Goal: Check status

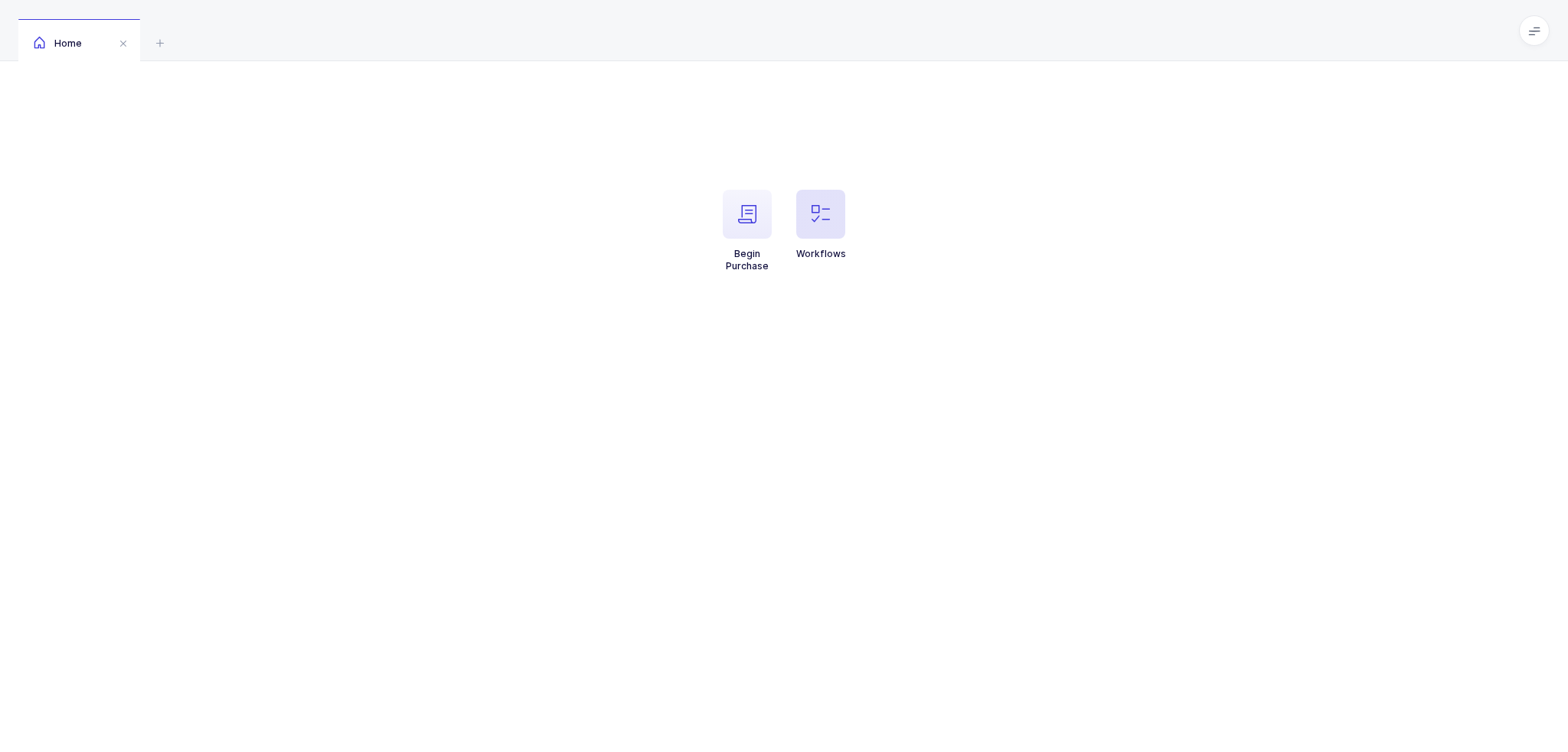
click at [815, 220] on icon "button" at bounding box center [820, 213] width 18 height 18
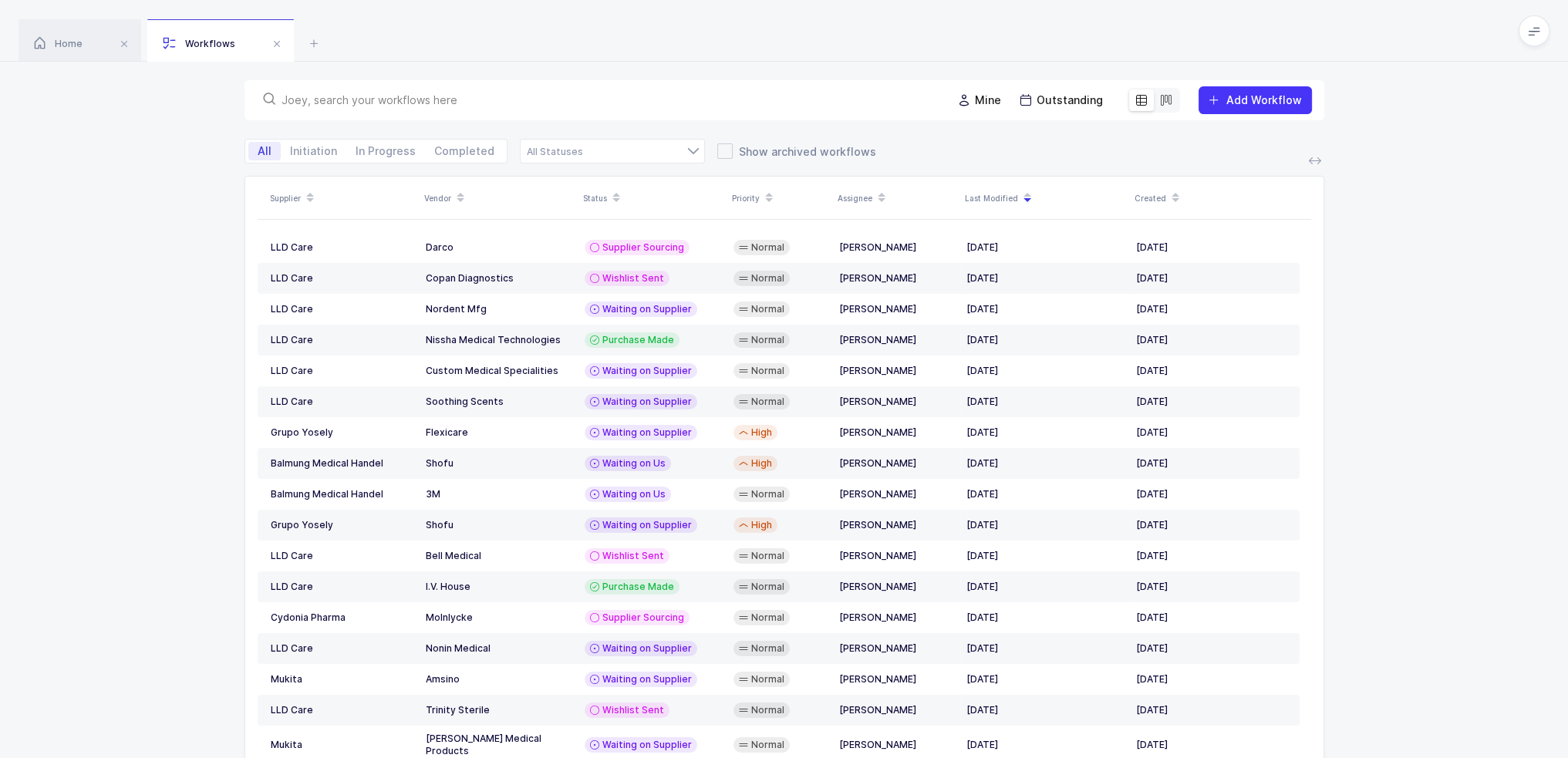
click at [465, 107] on input "text" at bounding box center [608, 100] width 652 height 15
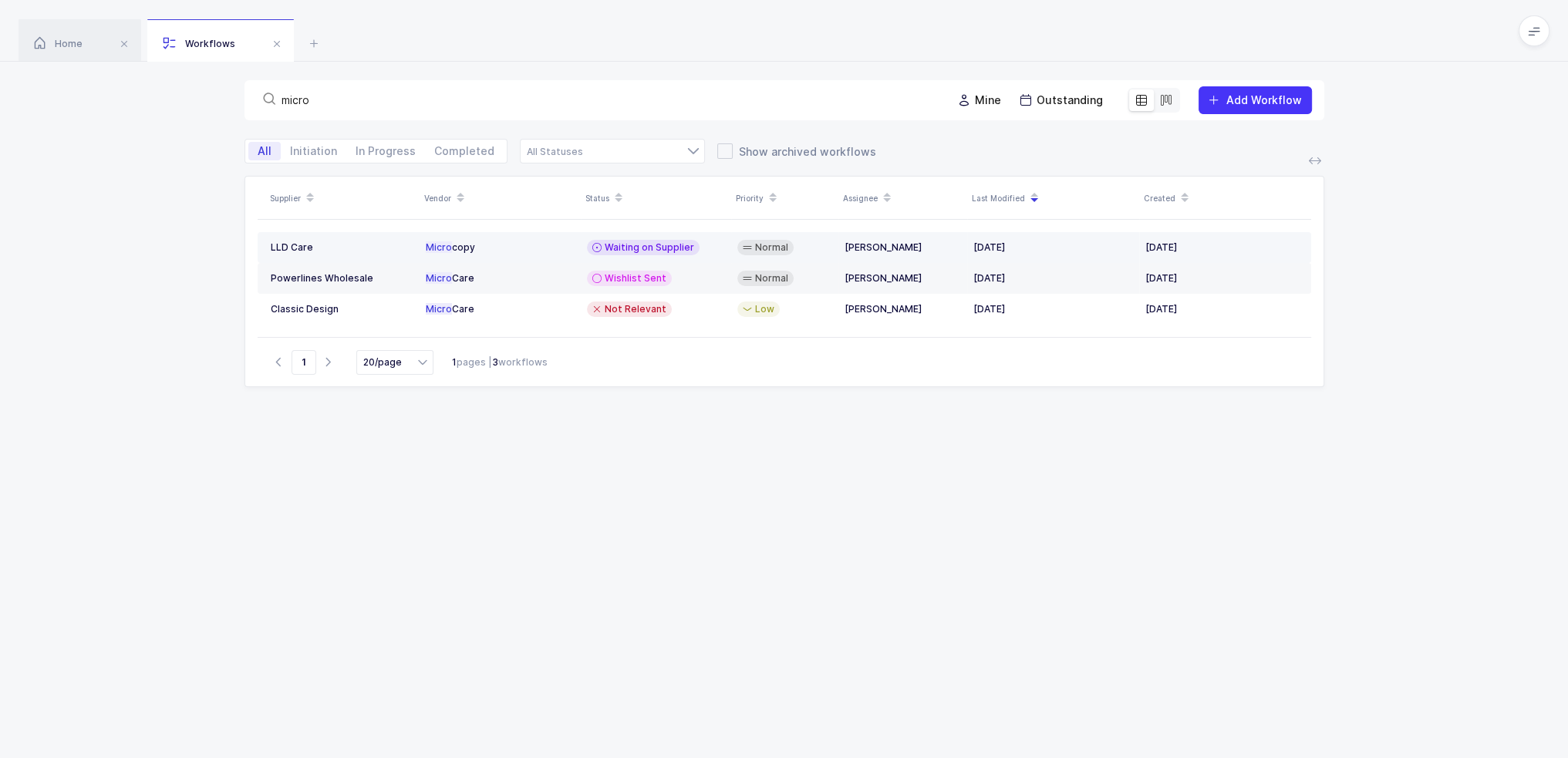
type input "micro"
click at [725, 246] on td "Waiting on Supplier" at bounding box center [656, 248] width 150 height 31
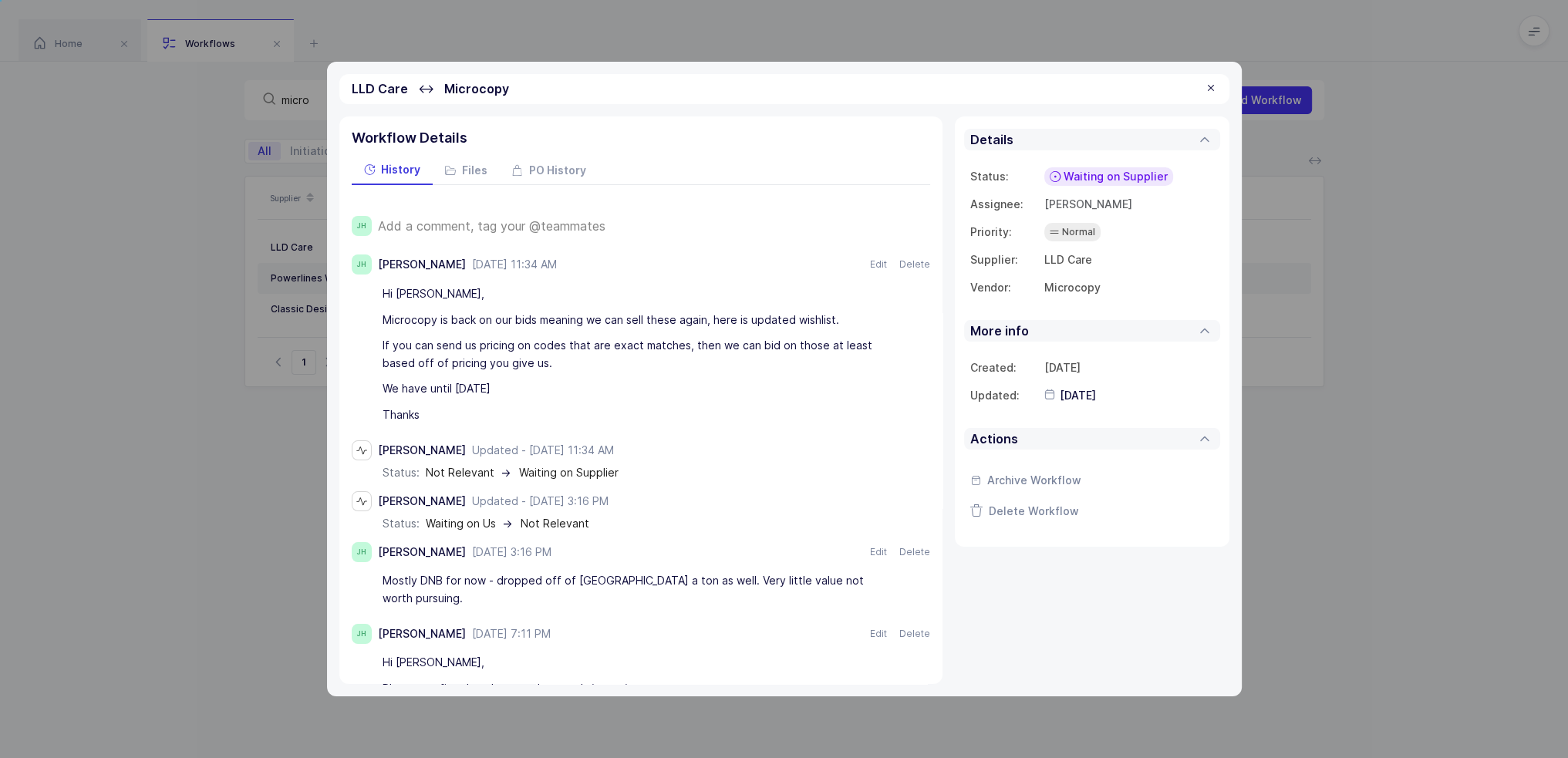
click at [513, 222] on span "Add a comment, tag your @teammates" at bounding box center [492, 226] width 228 height 14
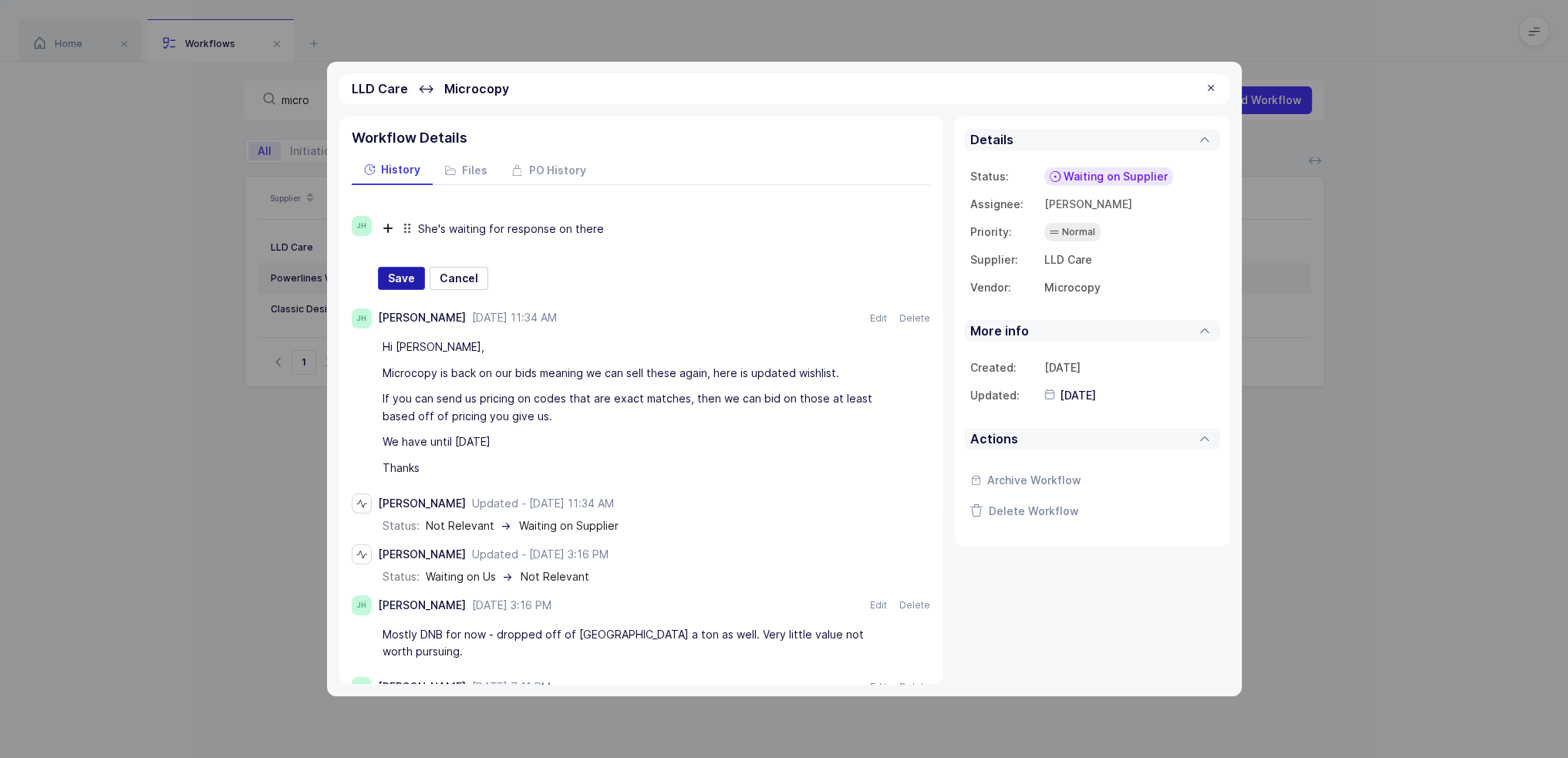
click at [399, 277] on span "Save" at bounding box center [401, 279] width 27 height 15
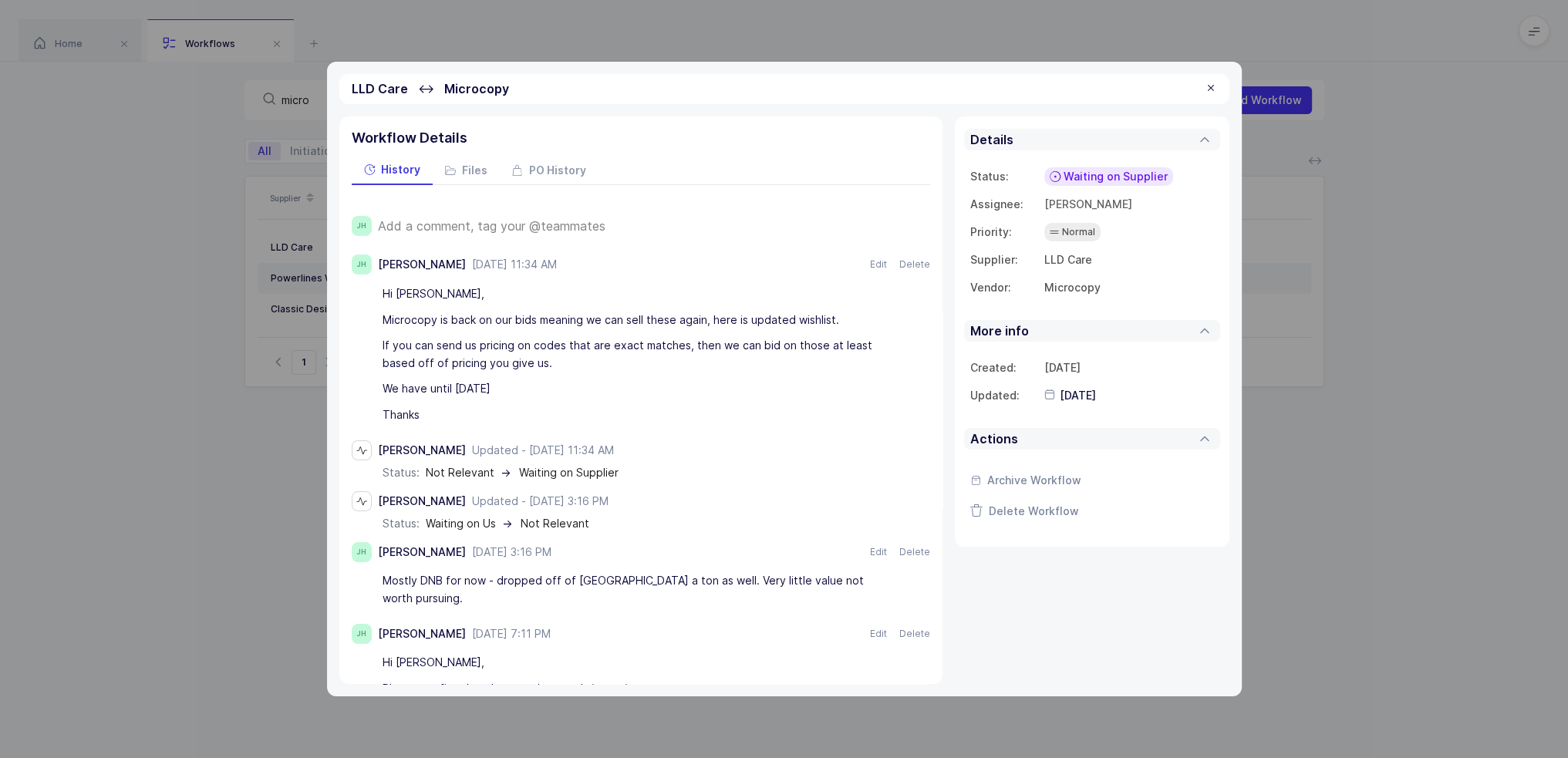
type input "2025-09-16"
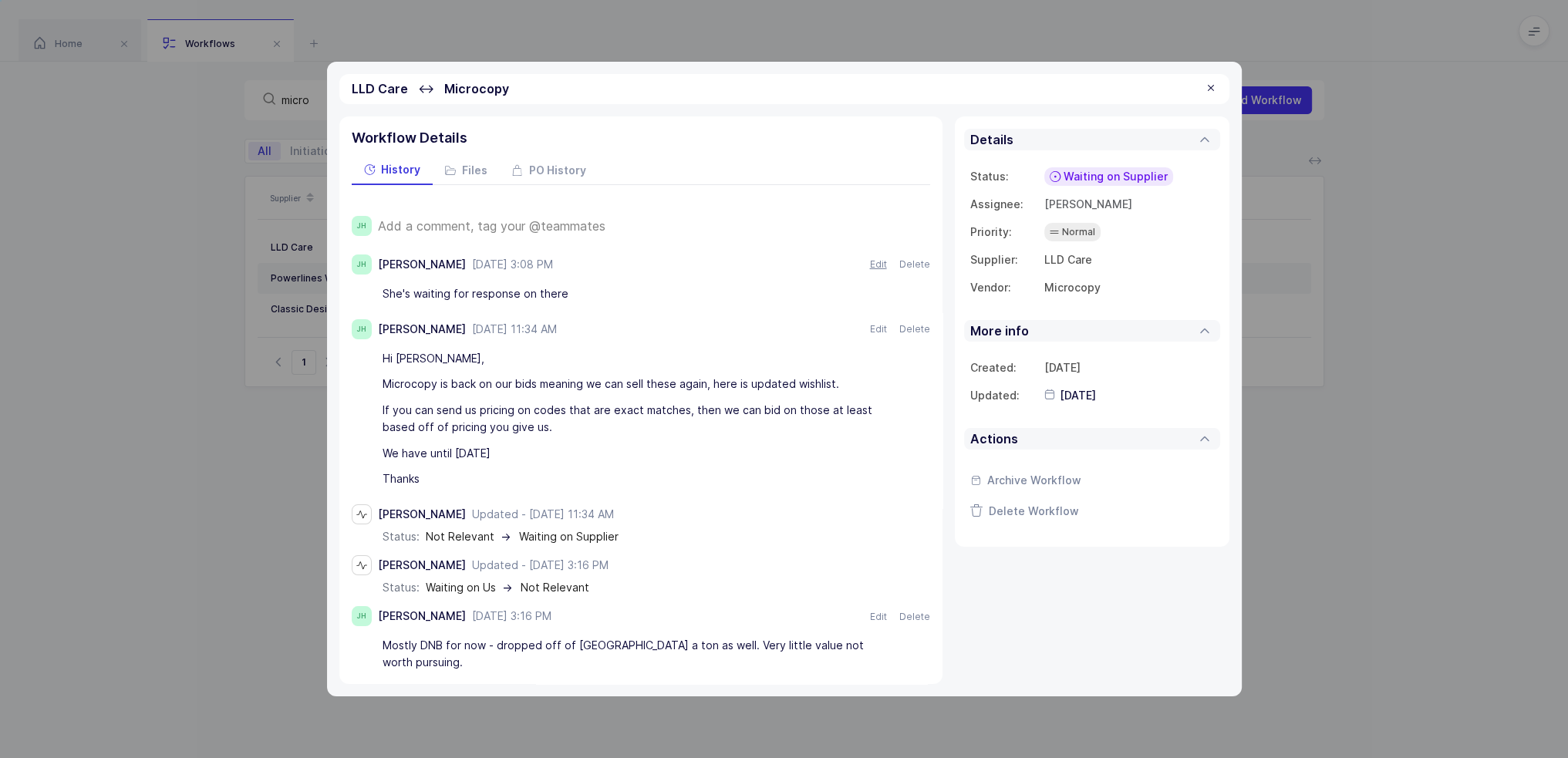
click at [870, 268] on button "Edit" at bounding box center [879, 264] width 17 height 11
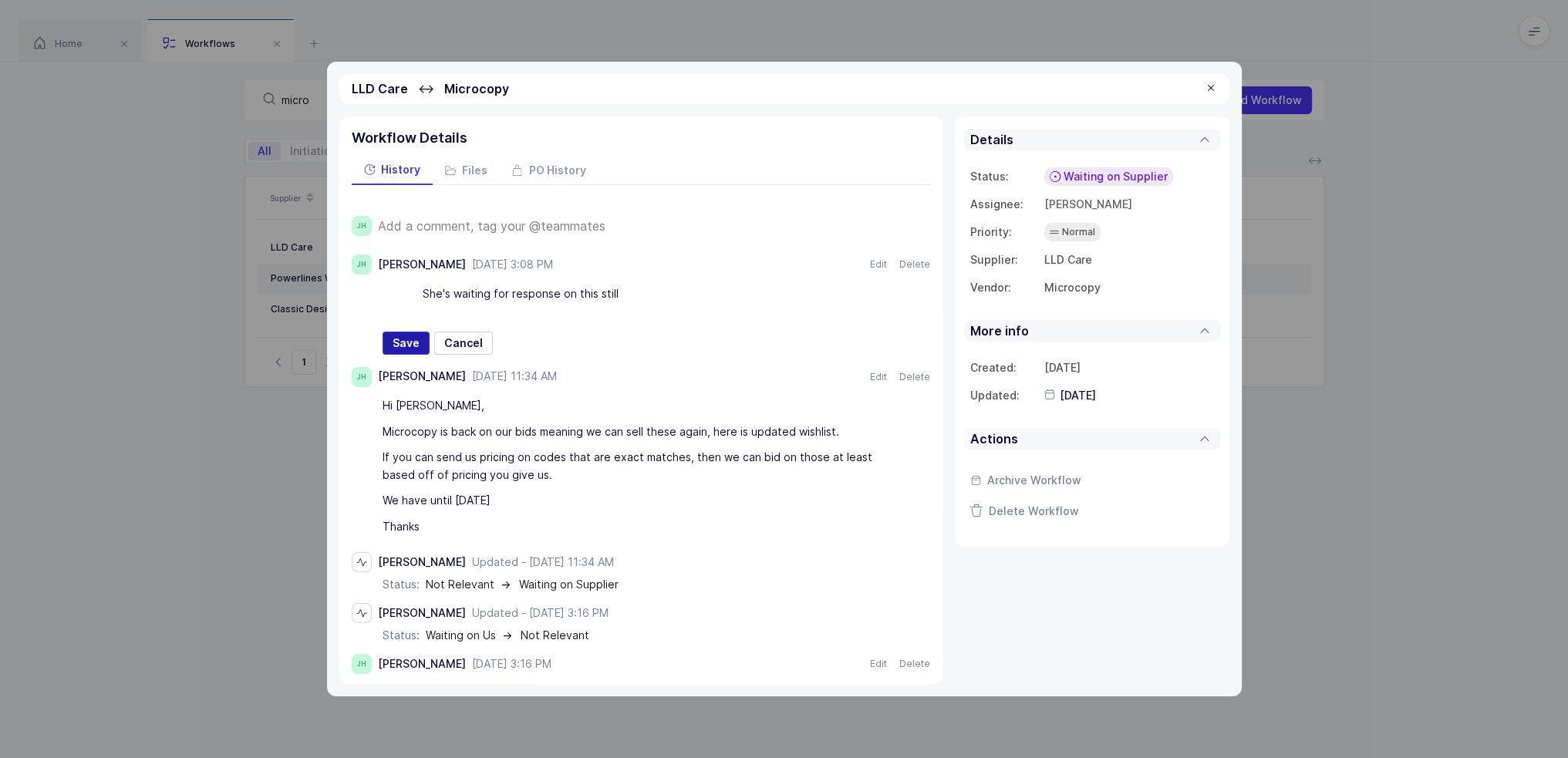
click at [407, 338] on span "Save" at bounding box center [406, 343] width 27 height 15
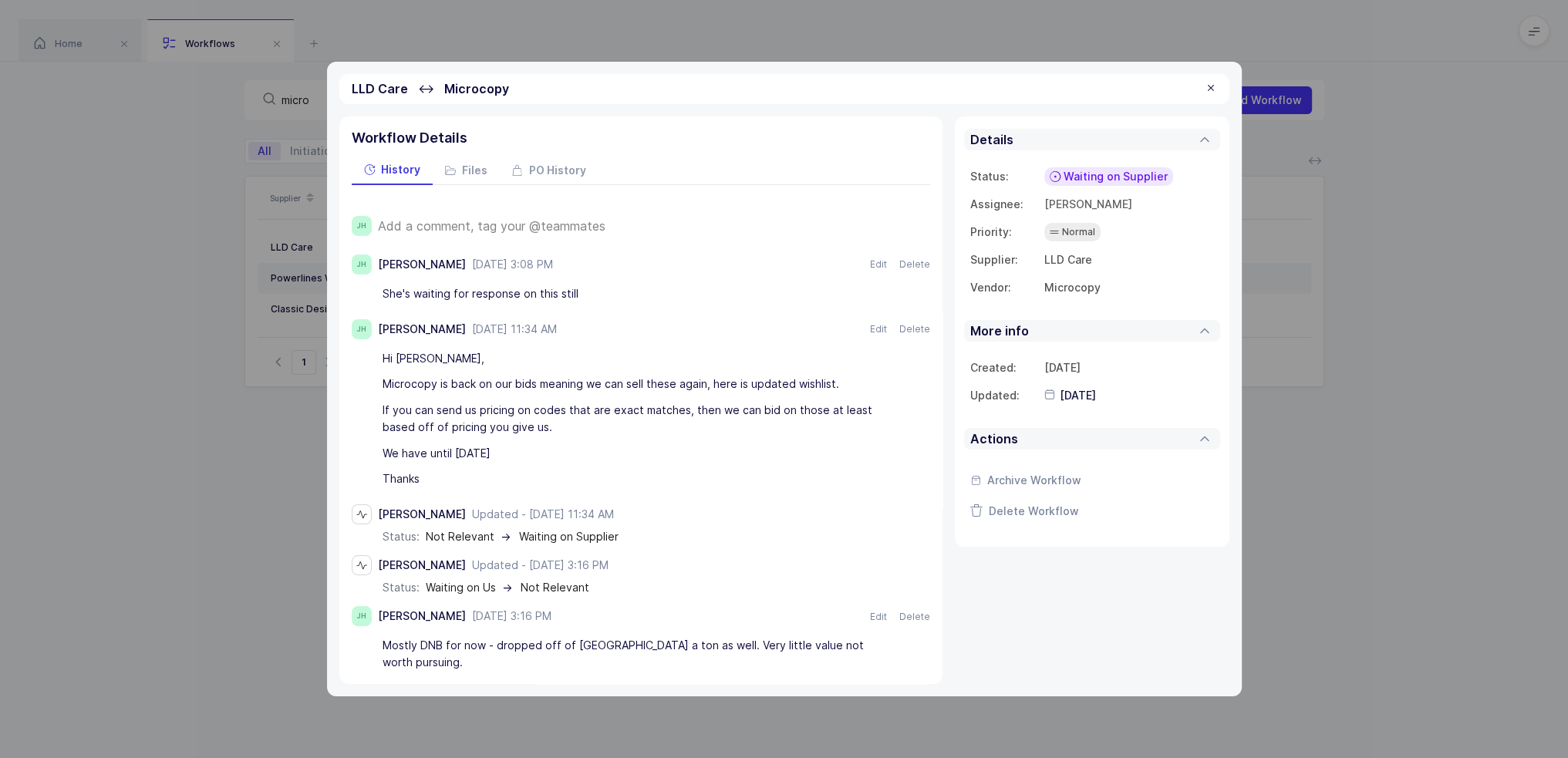
click at [1205, 85] on div at bounding box center [1211, 89] width 13 height 14
